Goal: Task Accomplishment & Management: Use online tool/utility

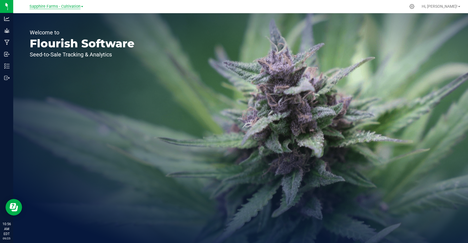
click at [74, 5] on span "Sapphire Farms - Cultivation" at bounding box center [54, 6] width 51 height 5
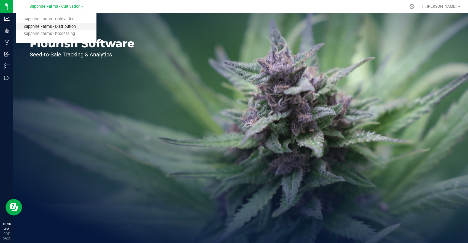
click at [73, 26] on link "Sapphire Farms - Distribution" at bounding box center [56, 26] width 80 height 7
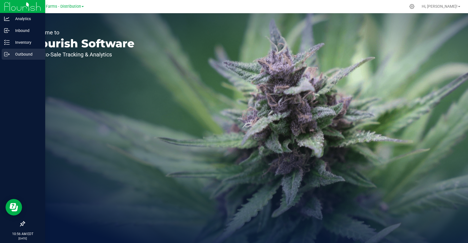
click at [11, 55] on p "Outbound" at bounding box center [26, 54] width 33 height 7
click at [8, 52] on icon at bounding box center [7, 55] width 6 height 6
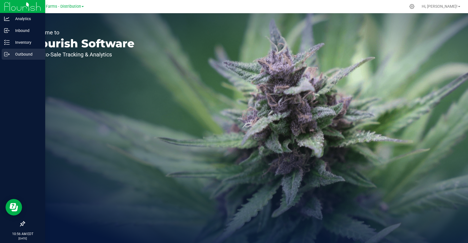
click at [8, 52] on icon at bounding box center [7, 55] width 6 height 6
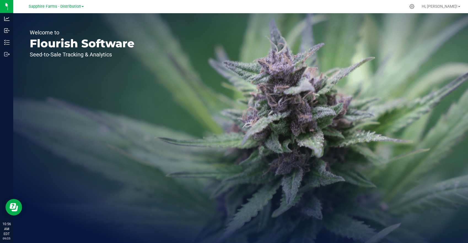
click at [93, 126] on div "Welcome to Flourish Software Seed-to-Sale Tracking & Analytics" at bounding box center [82, 128] width 138 height 230
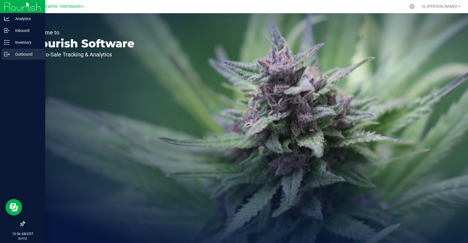
click at [4, 56] on icon at bounding box center [7, 55] width 6 height 6
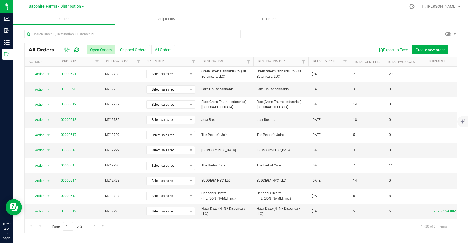
click at [332, 65] on th "Delivery Date" at bounding box center [328, 62] width 41 height 10
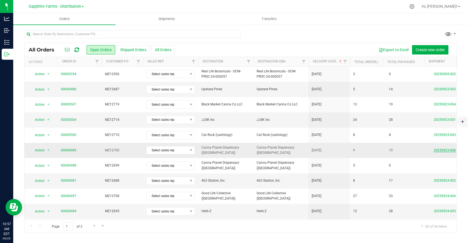
click at [451, 151] on link "20250923-006" at bounding box center [445, 151] width 22 height 4
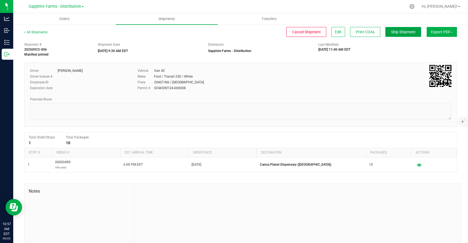
click at [401, 31] on span "Ship Shipment" at bounding box center [403, 32] width 25 height 4
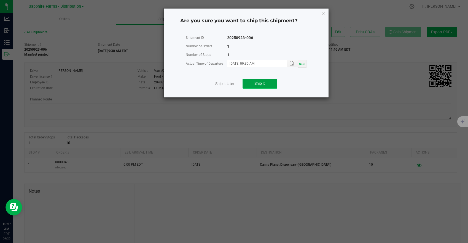
click at [270, 82] on button "Ship it" at bounding box center [260, 84] width 34 height 10
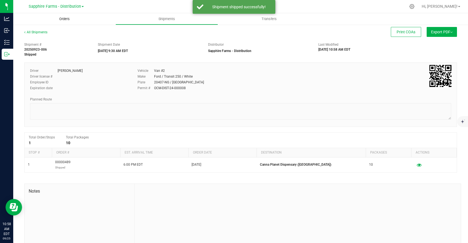
click at [66, 18] on span "Orders" at bounding box center [64, 19] width 25 height 5
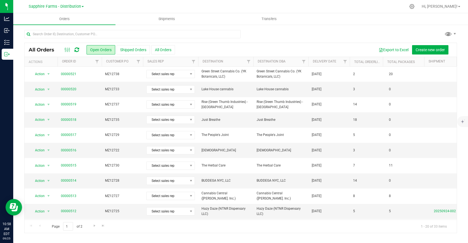
click at [335, 65] on th "Delivery Date" at bounding box center [328, 62] width 41 height 10
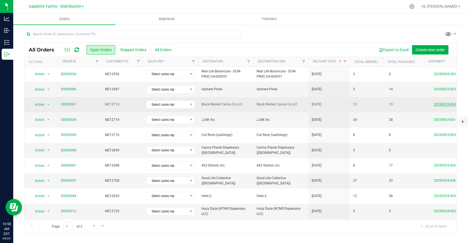
click at [440, 104] on link "20250923-004" at bounding box center [445, 105] width 22 height 4
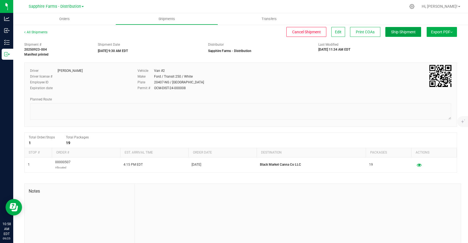
click at [394, 32] on span "Ship Shipment" at bounding box center [403, 32] width 25 height 4
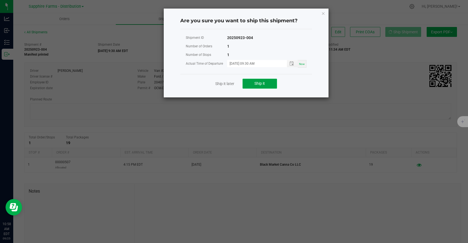
click at [275, 81] on button "Ship it" at bounding box center [260, 84] width 34 height 10
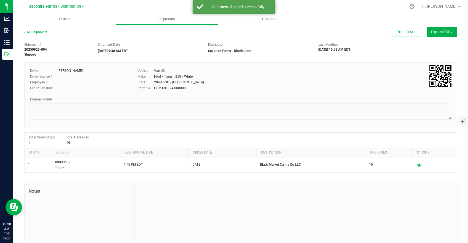
click at [64, 18] on span "Orders" at bounding box center [64, 19] width 25 height 5
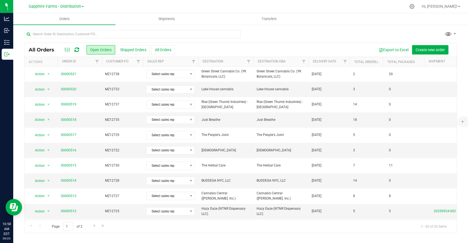
click at [335, 64] on th "Delivery Date" at bounding box center [328, 62] width 41 height 10
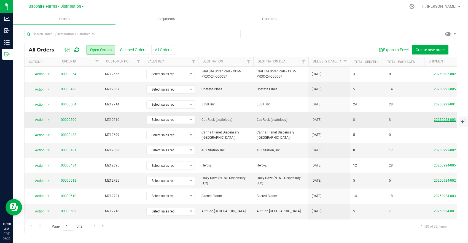
click at [442, 119] on link "20250923-003" at bounding box center [445, 120] width 22 height 4
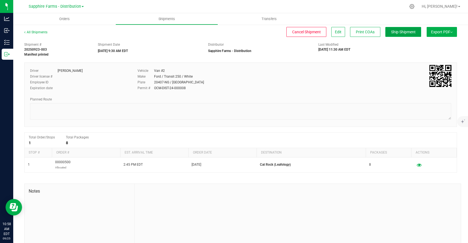
click at [401, 33] on span "Ship Shipment" at bounding box center [403, 32] width 25 height 4
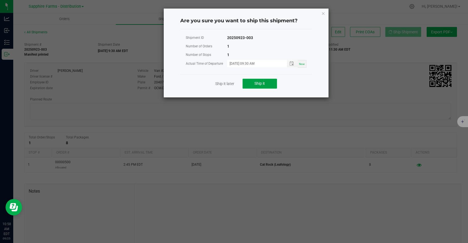
click at [260, 85] on span "Ship it" at bounding box center [259, 83] width 10 height 4
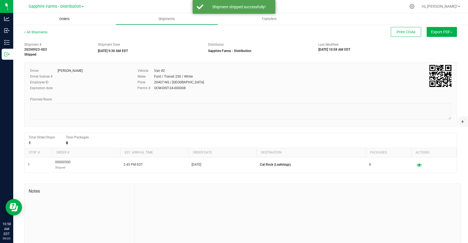
click at [65, 19] on span "Orders" at bounding box center [64, 19] width 25 height 5
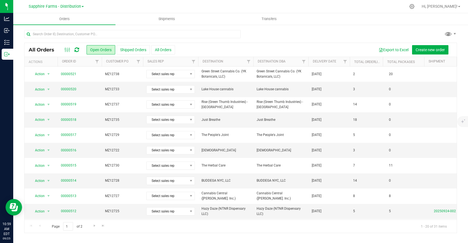
click at [338, 63] on th "Delivery Date" at bounding box center [328, 62] width 41 height 10
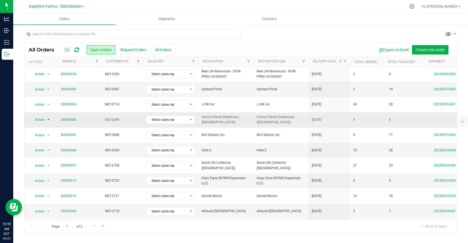
click at [43, 120] on span "Action" at bounding box center [37, 120] width 15 height 8
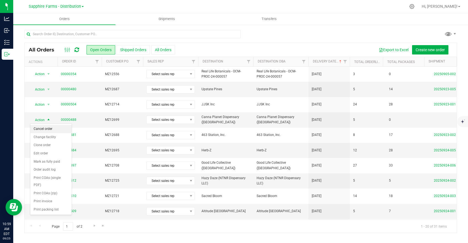
click at [58, 128] on li "Cancel order" at bounding box center [50, 129] width 41 height 8
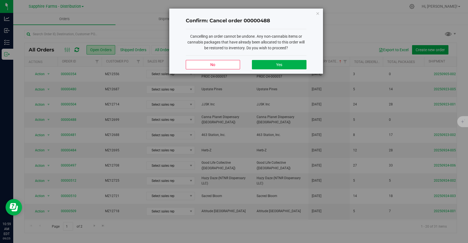
click at [282, 59] on div "No Yes" at bounding box center [246, 64] width 121 height 18
click at [281, 64] on span "Yes" at bounding box center [279, 65] width 6 height 4
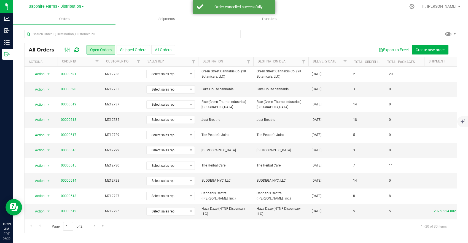
click at [326, 65] on th "Delivery Date" at bounding box center [328, 62] width 41 height 10
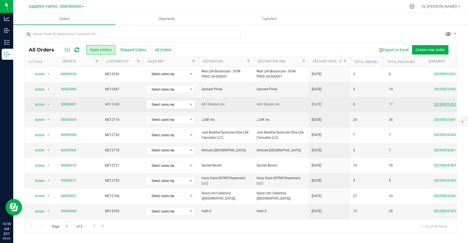
click at [437, 104] on link "20250923-002" at bounding box center [445, 105] width 22 height 4
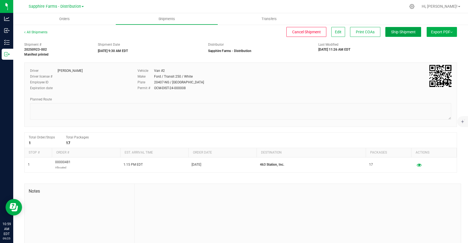
click at [411, 33] on span "Ship Shipment" at bounding box center [403, 32] width 25 height 4
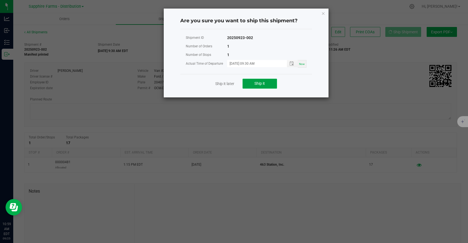
click at [255, 84] on span "Ship it" at bounding box center [259, 83] width 10 height 4
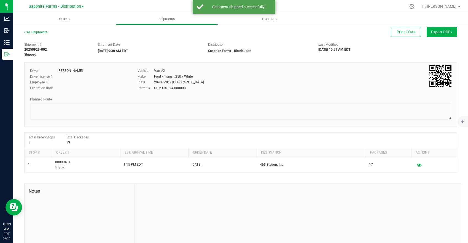
click at [64, 20] on span "Orders" at bounding box center [64, 19] width 25 height 5
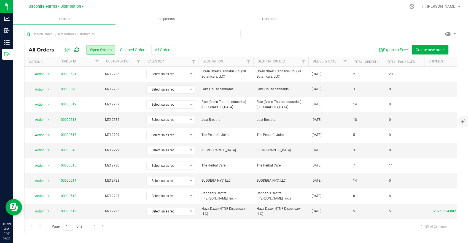
click at [337, 64] on th "Delivery Date" at bounding box center [328, 62] width 41 height 10
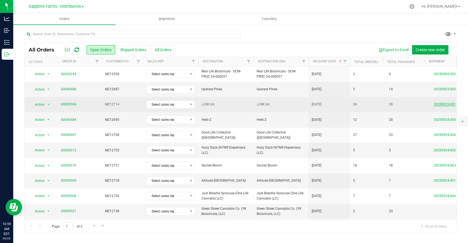
click at [448, 105] on link "20250923-001" at bounding box center [445, 105] width 22 height 4
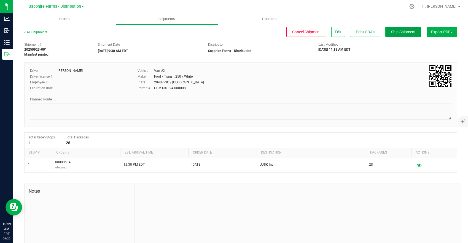
click at [400, 32] on span "Ship Shipment" at bounding box center [403, 32] width 25 height 4
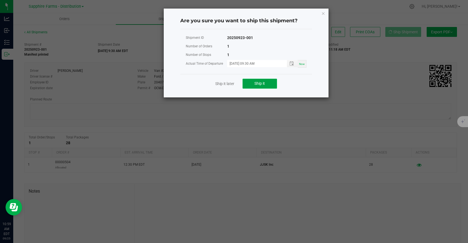
click at [255, 82] on span "Ship it" at bounding box center [259, 83] width 10 height 4
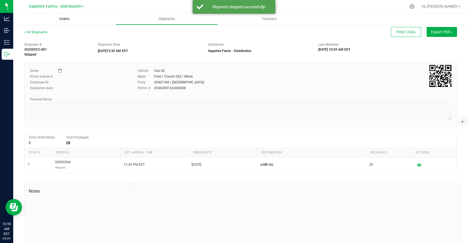
click at [57, 21] on span "Orders" at bounding box center [64, 19] width 25 height 5
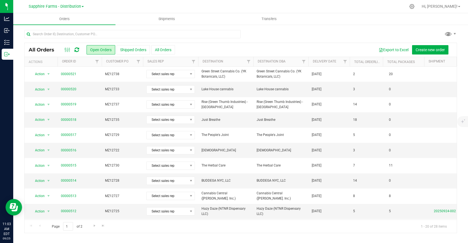
click at [321, 63] on th "Delivery Date" at bounding box center [328, 62] width 41 height 10
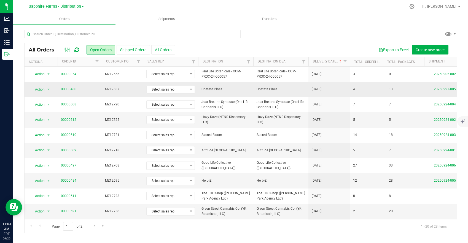
click at [71, 90] on link "00000480" at bounding box center [68, 89] width 15 height 5
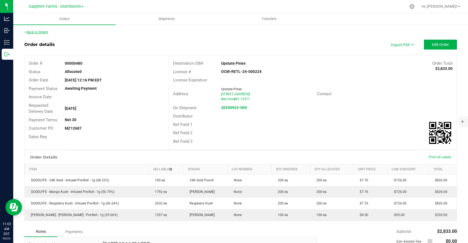
click at [44, 32] on link "Back to Orders" at bounding box center [36, 32] width 24 height 4
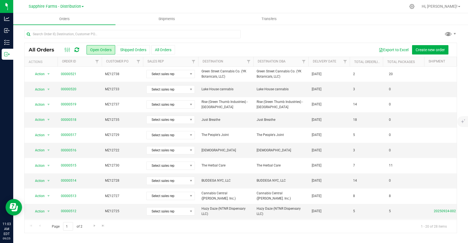
click at [318, 64] on th "Delivery Date" at bounding box center [328, 62] width 41 height 10
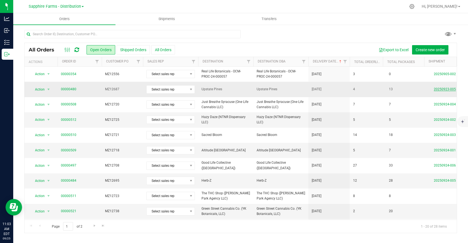
click at [436, 90] on link "20250923-005" at bounding box center [445, 89] width 22 height 4
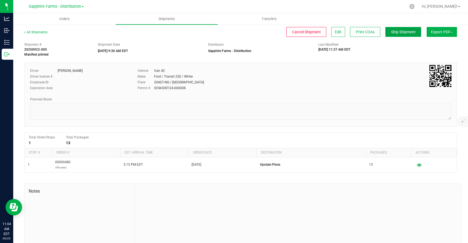
click at [395, 33] on span "Ship Shipment" at bounding box center [403, 32] width 25 height 4
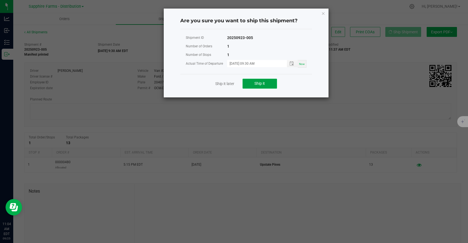
click at [266, 85] on button "Ship it" at bounding box center [260, 84] width 34 height 10
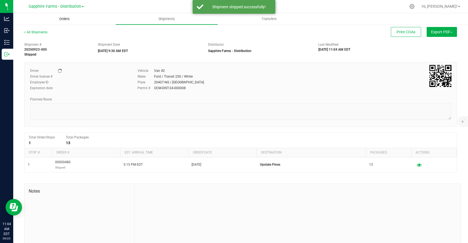
click at [64, 19] on span "Orders" at bounding box center [64, 19] width 25 height 5
